Goal: Task Accomplishment & Management: Manage account settings

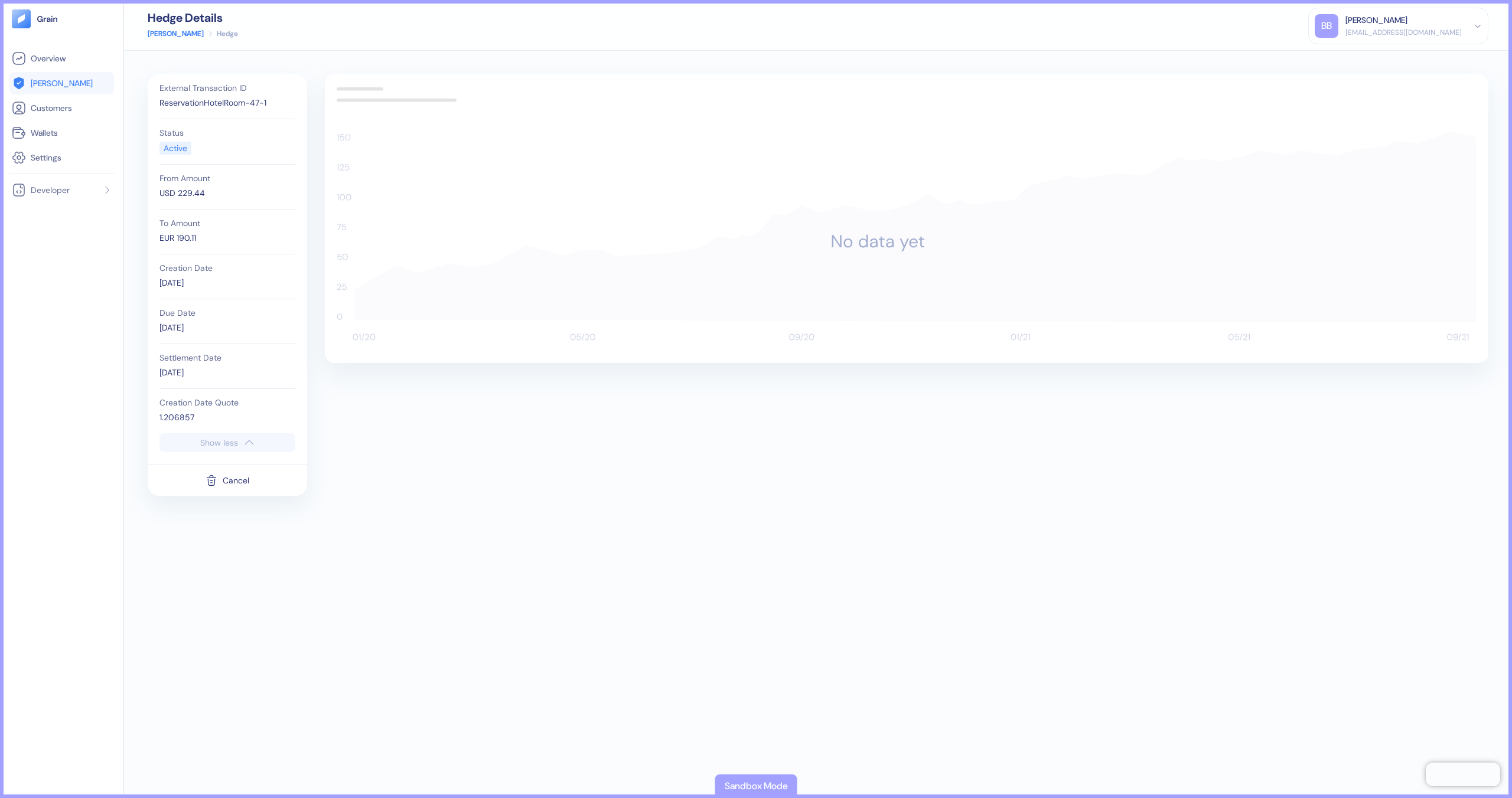
click at [76, 86] on link "[PERSON_NAME]" at bounding box center [61, 84] width 100 height 14
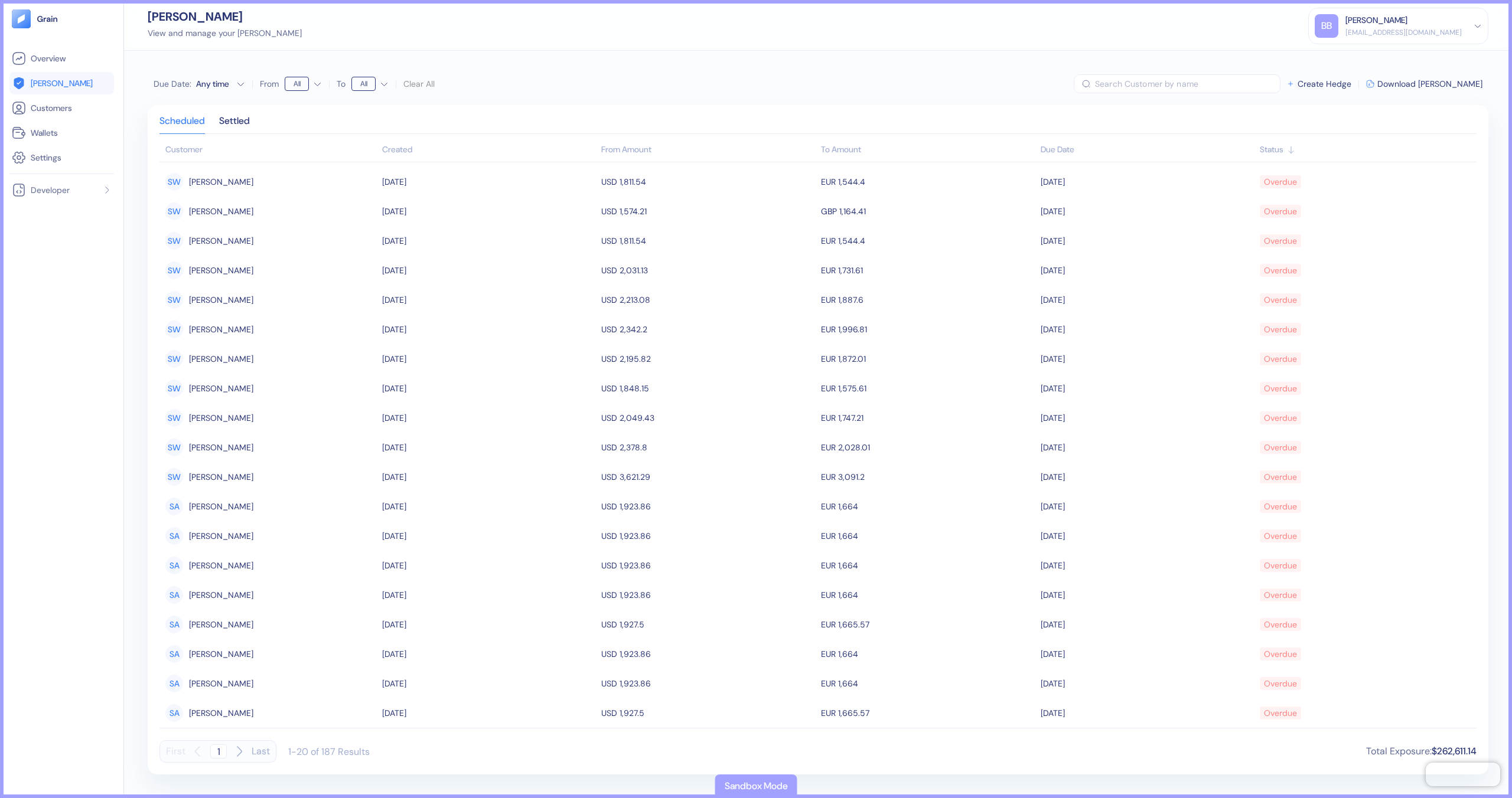
click at [76, 94] on ul "Overview Hedges Customers Wallets Settings" at bounding box center [61, 108] width 105 height 122
click at [74, 88] on link "[PERSON_NAME]" at bounding box center [61, 84] width 100 height 14
click at [311, 86] on html "Pingdom Check: App Online Overview Hedges Customers Wallets Settings Developer …" at bounding box center [756, 399] width 1512 height 798
click at [474, 100] on html "Pingdom Check: App Online Overview Hedges Customers Wallets Settings Developer …" at bounding box center [756, 399] width 1512 height 798
click at [446, 148] on div "Created" at bounding box center [489, 150] width 214 height 13
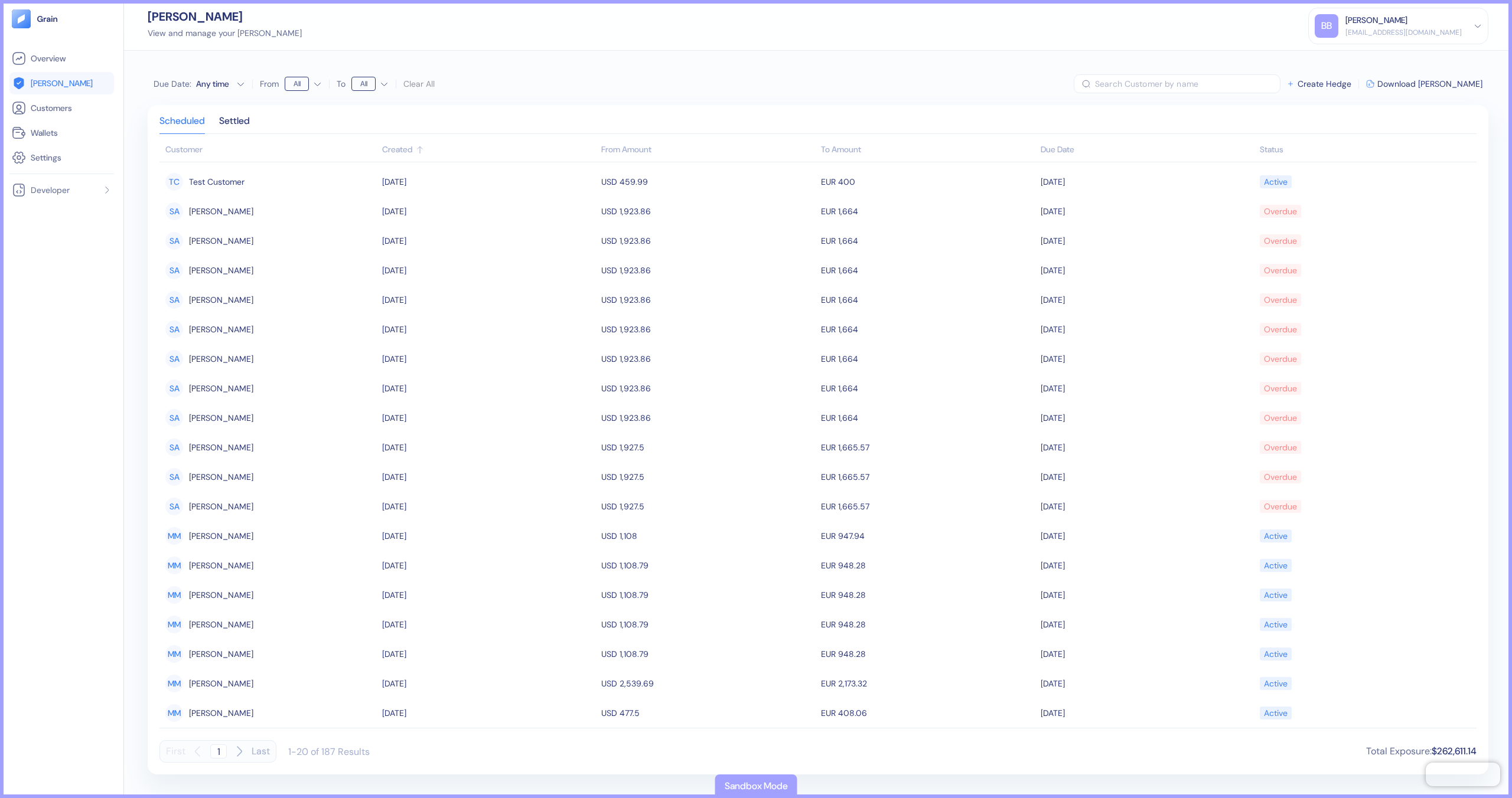
click at [440, 149] on div "Created" at bounding box center [489, 150] width 214 height 13
click at [506, 147] on div "Created" at bounding box center [489, 150] width 214 height 13
click at [473, 150] on div "Created" at bounding box center [489, 150] width 214 height 13
